Goal: Task Accomplishment & Management: Use online tool/utility

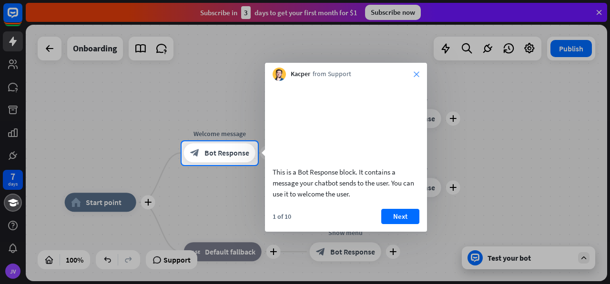
click at [418, 71] on icon "close" at bounding box center [417, 74] width 6 height 6
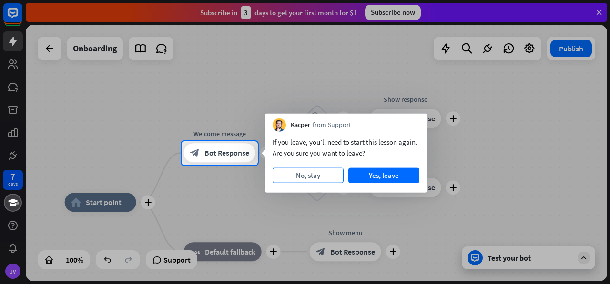
click at [320, 174] on button "No, stay" at bounding box center [308, 175] width 71 height 15
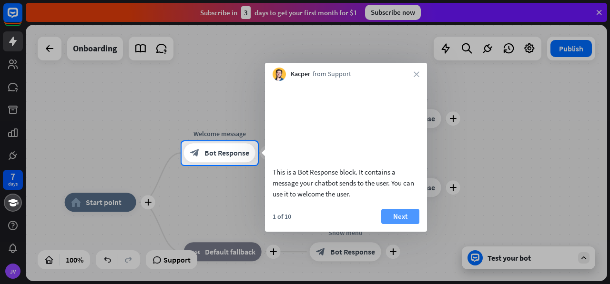
click at [408, 224] on button "Next" at bounding box center [400, 216] width 38 height 15
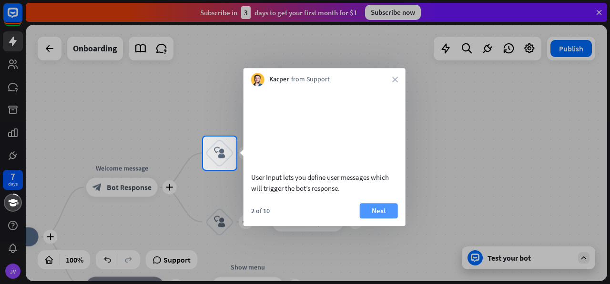
click at [376, 219] on button "Next" at bounding box center [379, 210] width 38 height 15
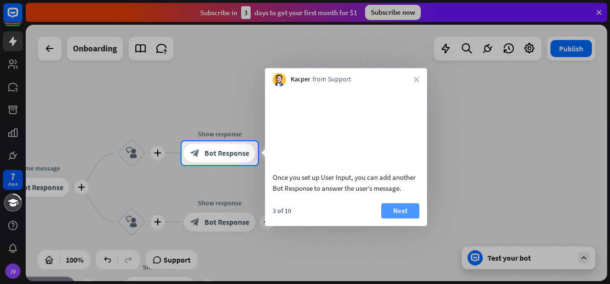
click at [397, 219] on button "Next" at bounding box center [400, 210] width 38 height 15
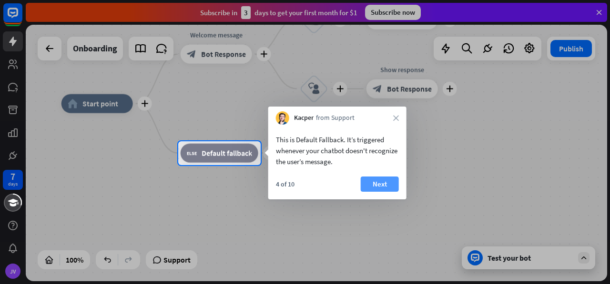
click at [386, 191] on button "Next" at bounding box center [380, 184] width 38 height 15
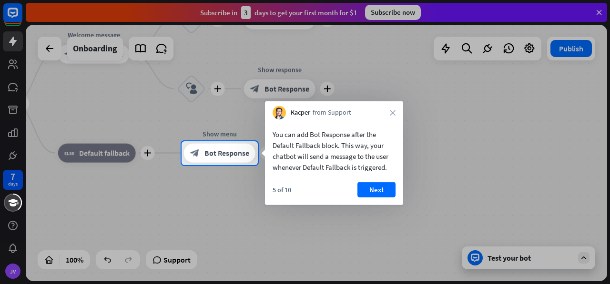
click at [386, 191] on button "Next" at bounding box center [376, 190] width 38 height 15
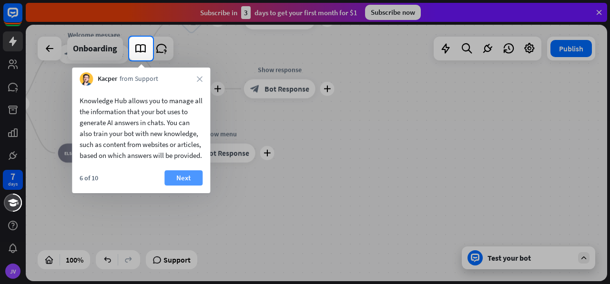
click at [181, 186] on button "Next" at bounding box center [183, 178] width 38 height 15
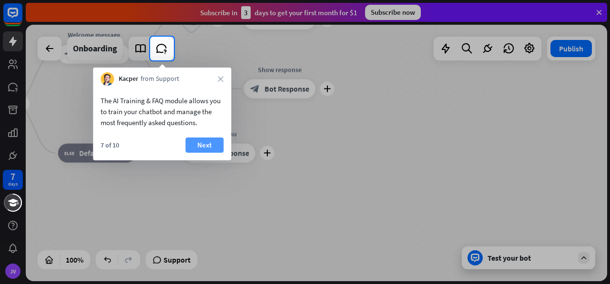
click at [202, 143] on button "Next" at bounding box center [204, 145] width 38 height 15
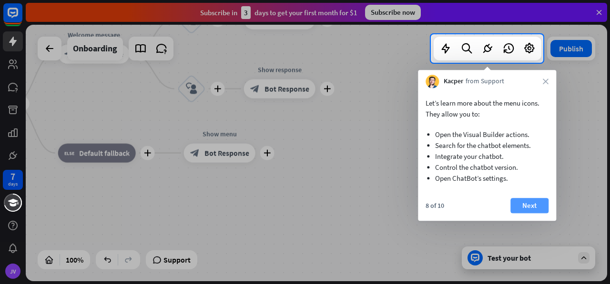
click at [525, 208] on button "Next" at bounding box center [529, 205] width 38 height 15
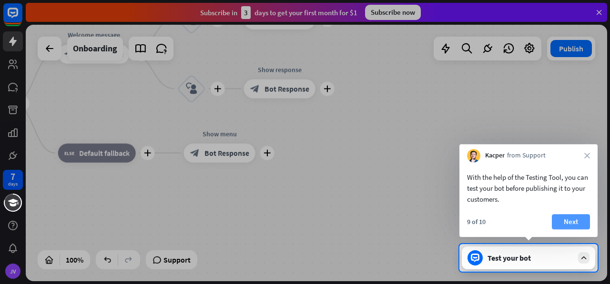
click at [561, 222] on button "Next" at bounding box center [571, 221] width 38 height 15
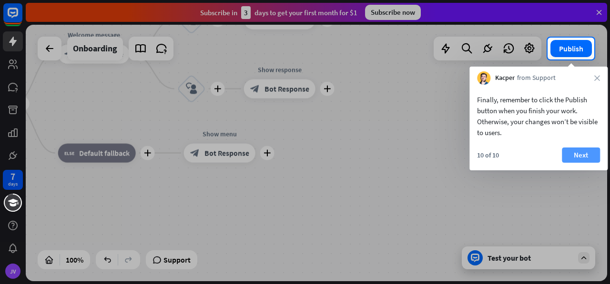
click at [586, 155] on button "Next" at bounding box center [581, 155] width 38 height 15
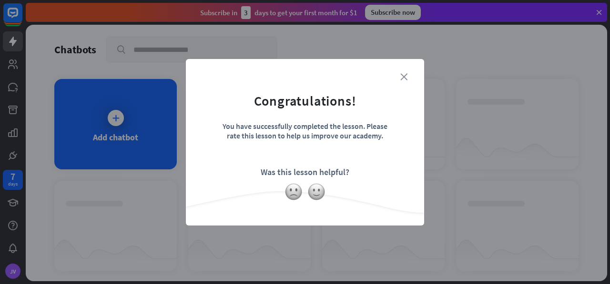
click at [407, 73] on icon "close" at bounding box center [403, 76] width 7 height 7
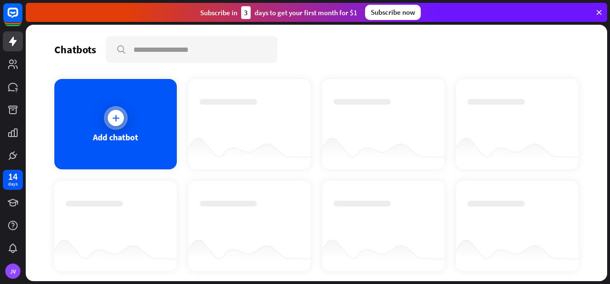
click at [109, 114] on div at bounding box center [116, 118] width 16 height 16
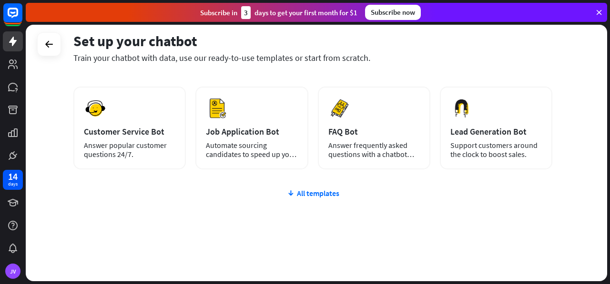
scroll to position [134, 0]
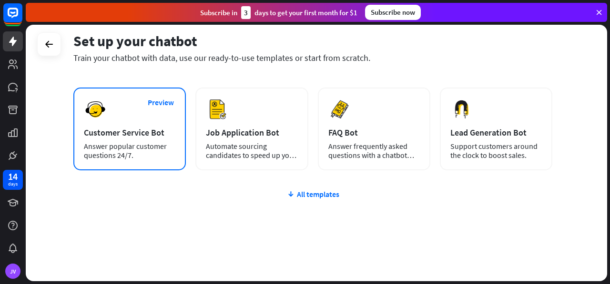
click at [123, 123] on div "Preview Customer Service Bot Answer popular customer questions 24/7." at bounding box center [129, 129] width 112 height 83
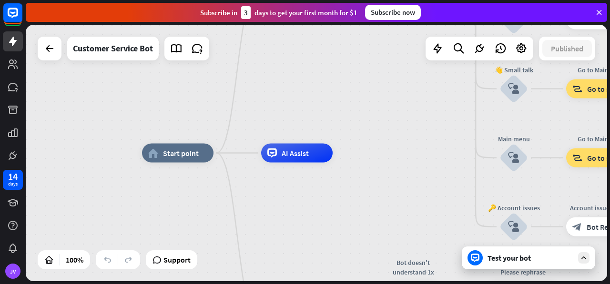
click at [488, 253] on div "Test your bot" at bounding box center [528, 258] width 133 height 23
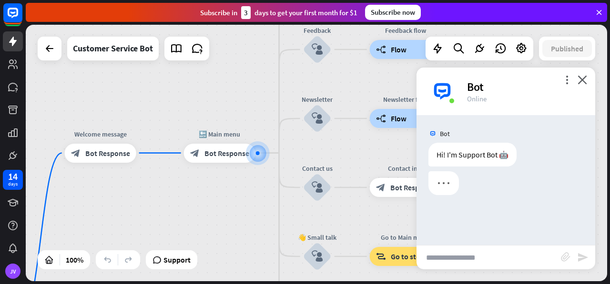
click at [447, 254] on input "text" at bounding box center [488, 258] width 144 height 24
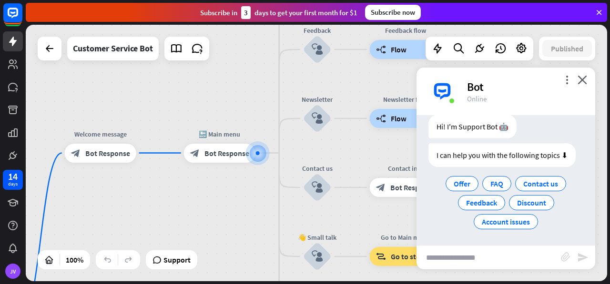
scroll to position [28, 0]
type input "**********"
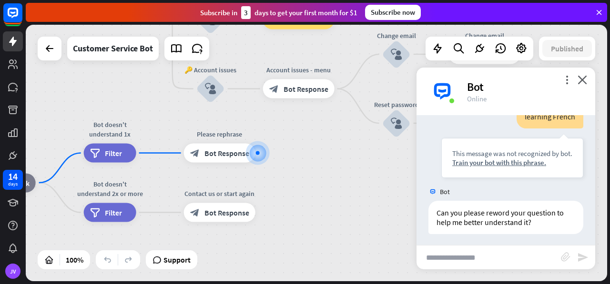
scroll to position [116, 0]
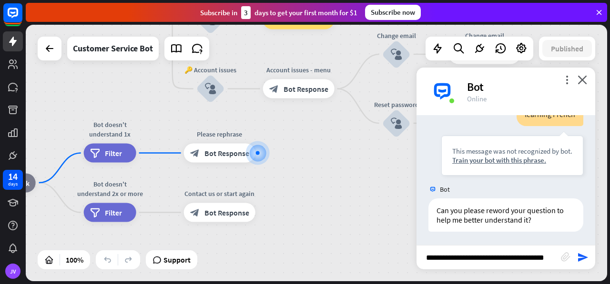
type input "**********"
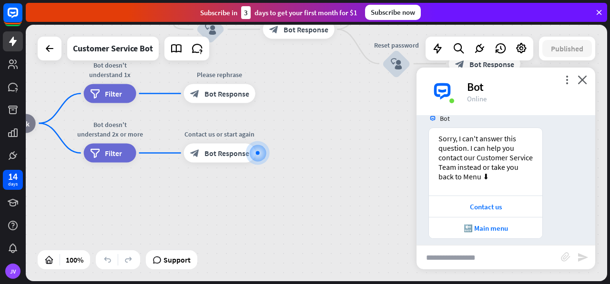
scroll to position [346, 0]
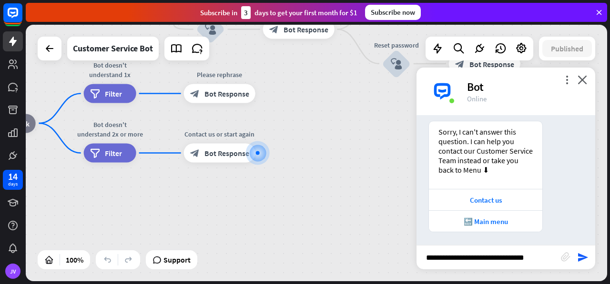
type input "**********"
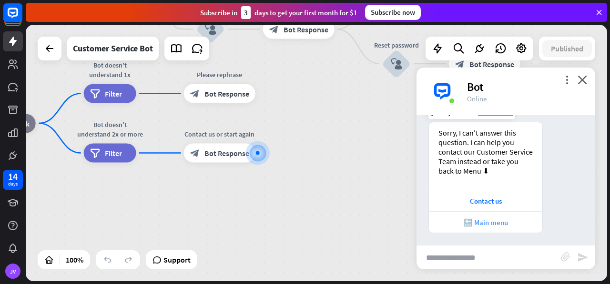
click at [508, 223] on div "🔙 Main menu" at bounding box center [486, 222] width 104 height 9
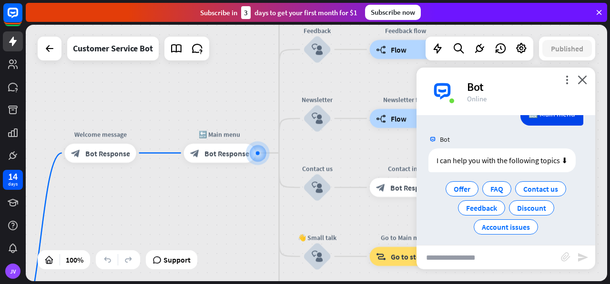
scroll to position [734, 0]
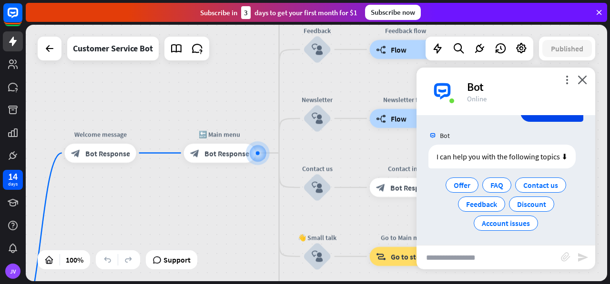
click at [254, 158] on div at bounding box center [258, 154] width 10 height 10
click at [254, 152] on div at bounding box center [258, 154] width 10 height 10
click at [217, 162] on div "block_bot_response Bot Response" at bounding box center [219, 153] width 71 height 19
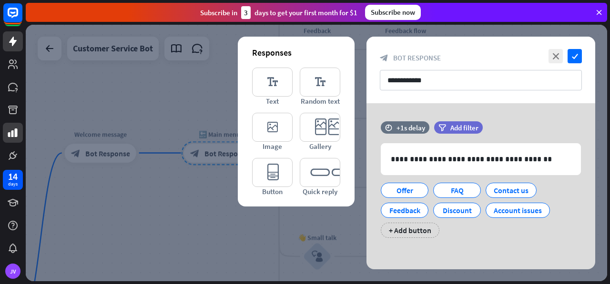
click at [14, 136] on icon at bounding box center [12, 132] width 11 height 11
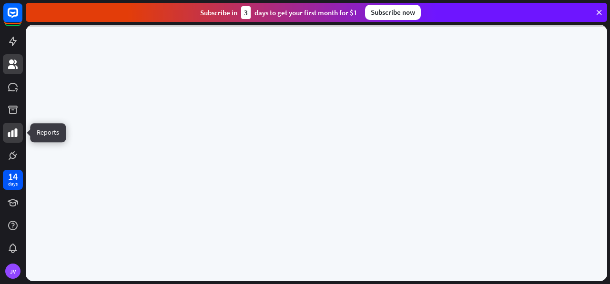
click at [13, 64] on icon at bounding box center [12, 64] width 11 height 11
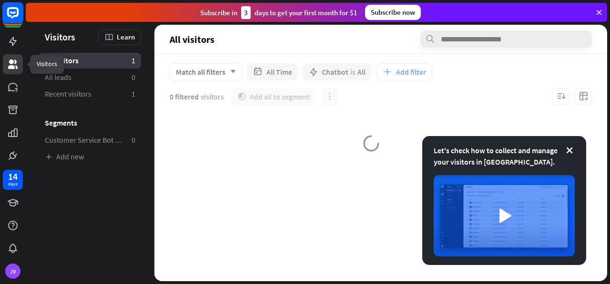
click at [13, 18] on rect at bounding box center [12, 12] width 21 height 21
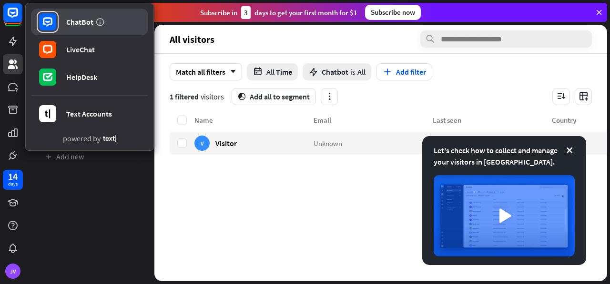
click at [48, 27] on rect at bounding box center [47, 21] width 17 height 17
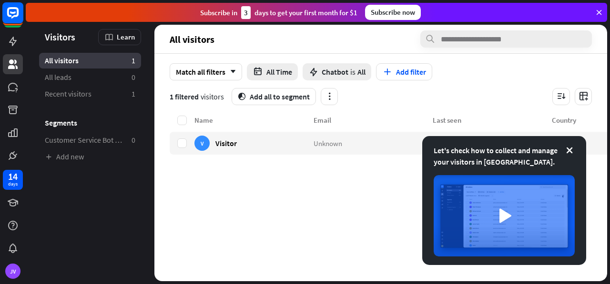
click at [15, 26] on rect at bounding box center [13, 19] width 18 height 18
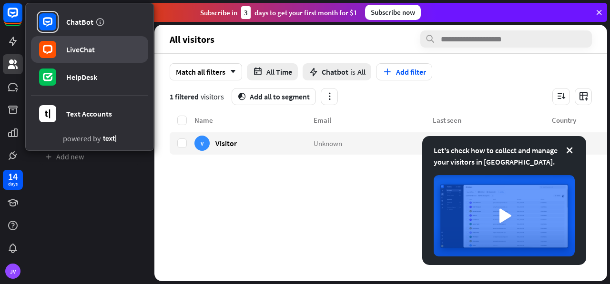
click at [54, 62] on link "LiveChat" at bounding box center [89, 49] width 117 height 27
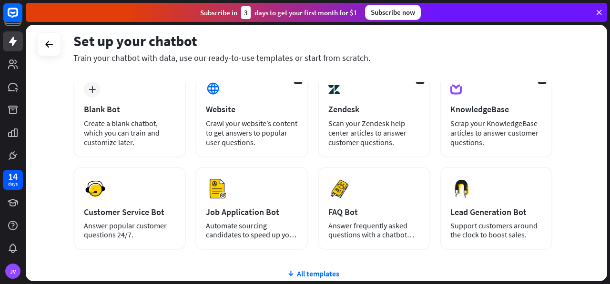
scroll to position [55, 0]
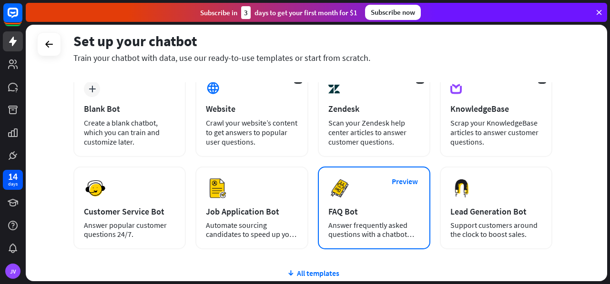
click at [333, 204] on div "Preview FAQ Bot Answer frequently asked questions with a chatbot and save your …" at bounding box center [374, 208] width 112 height 83
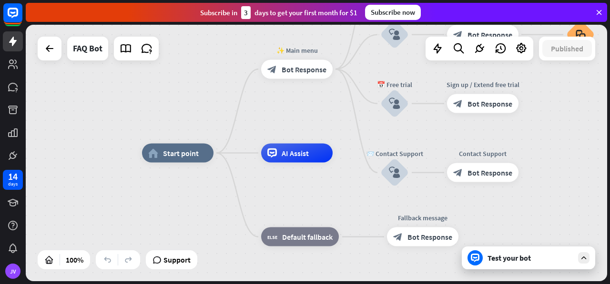
click at [486, 253] on div "Test your bot" at bounding box center [528, 258] width 133 height 23
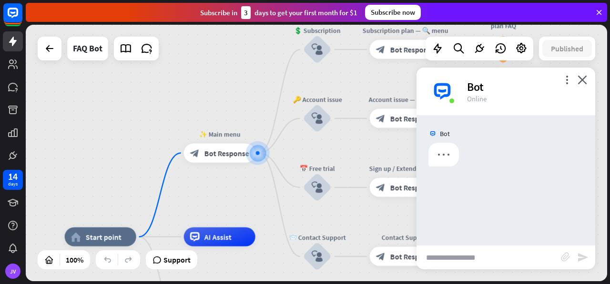
click at [440, 254] on input "text" at bounding box center [488, 258] width 144 height 24
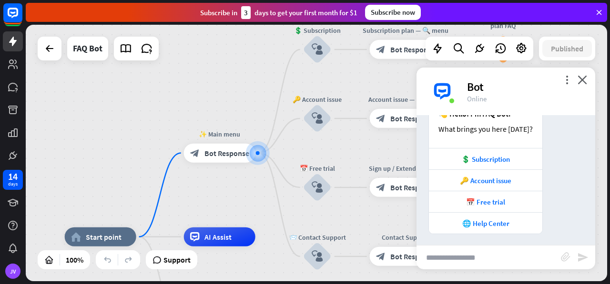
scroll to position [123, 0]
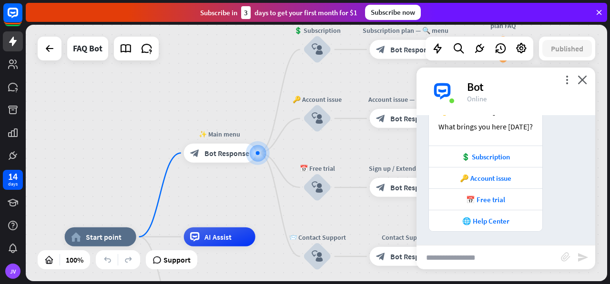
type input "*"
type input "**********"
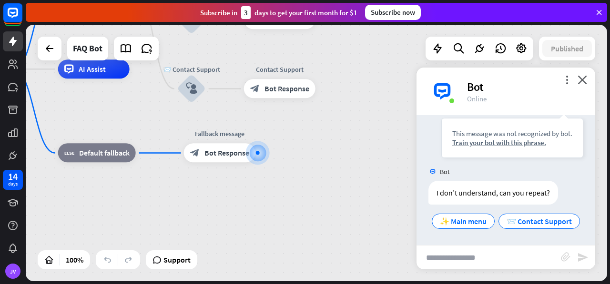
scroll to position [312, 0]
type input "**********"
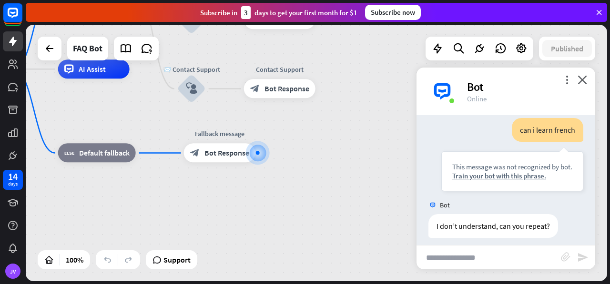
scroll to position [454, 0]
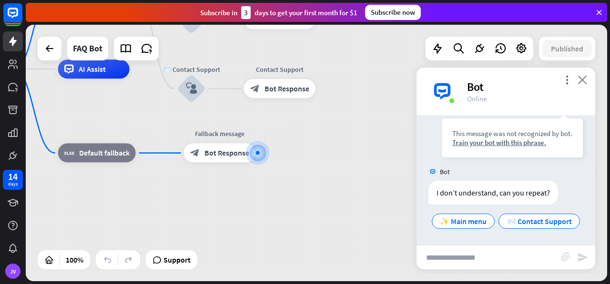
click at [582, 79] on icon "close" at bounding box center [583, 79] width 10 height 9
